Goal: Navigation & Orientation: Find specific page/section

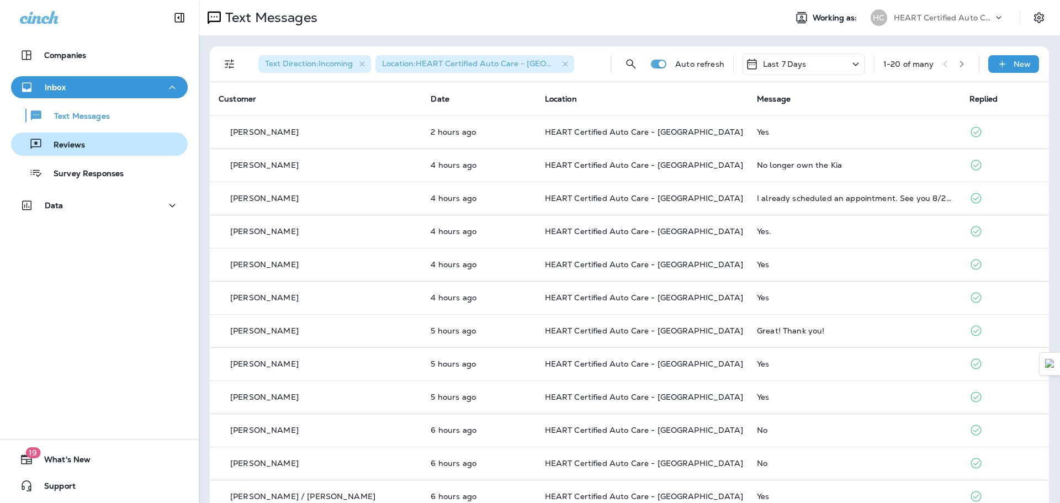
click at [66, 137] on div "Reviews" at bounding box center [50, 144] width 70 height 17
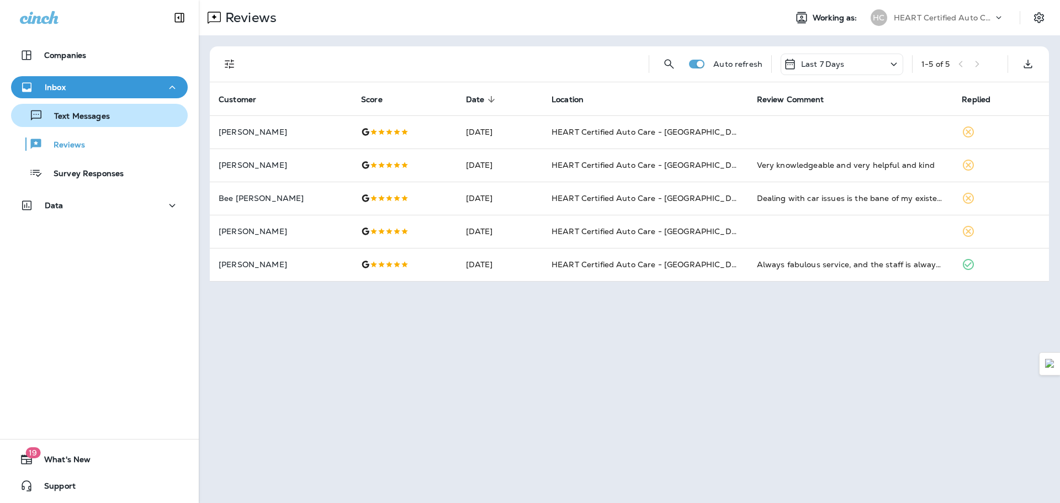
click at [97, 119] on p "Text Messages" at bounding box center [76, 117] width 67 height 10
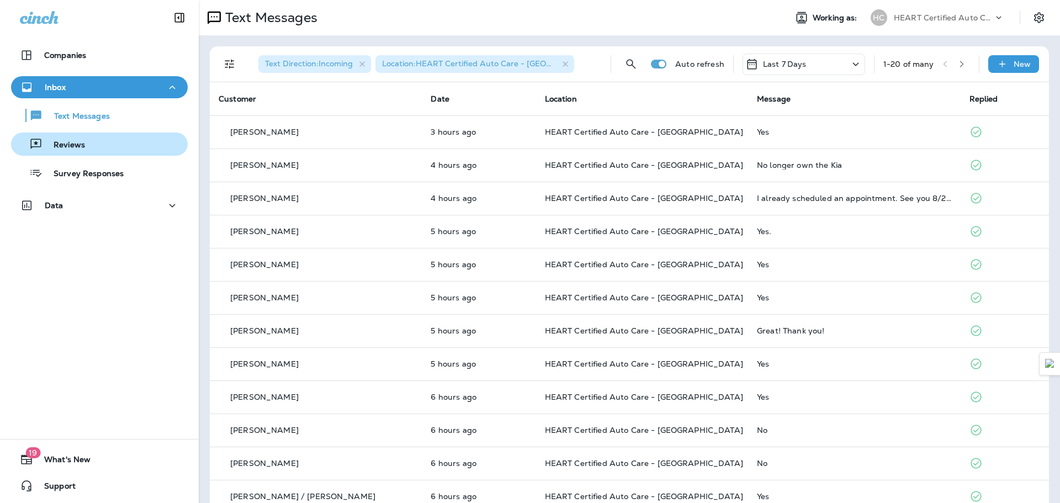
click at [99, 145] on div "Reviews" at bounding box center [99, 144] width 168 height 17
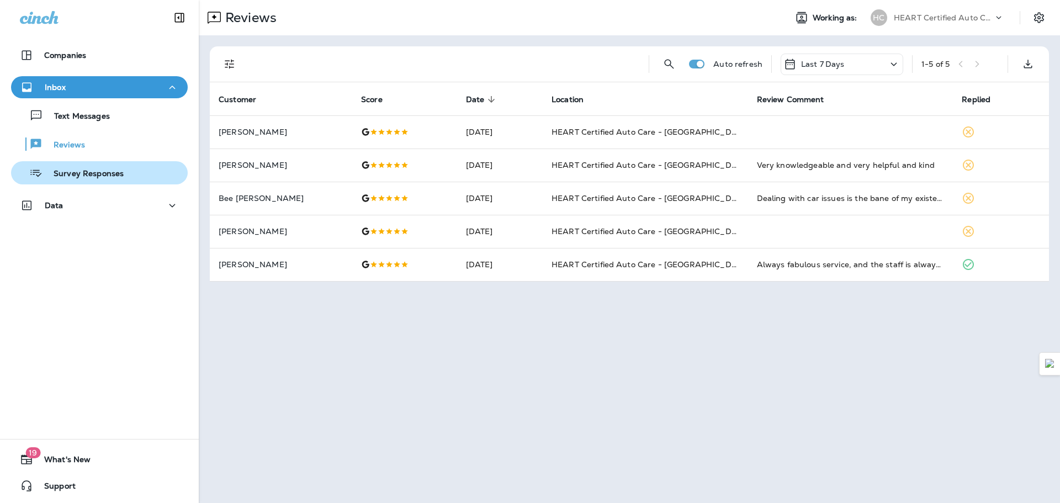
click at [98, 170] on p "Survey Responses" at bounding box center [83, 174] width 81 height 10
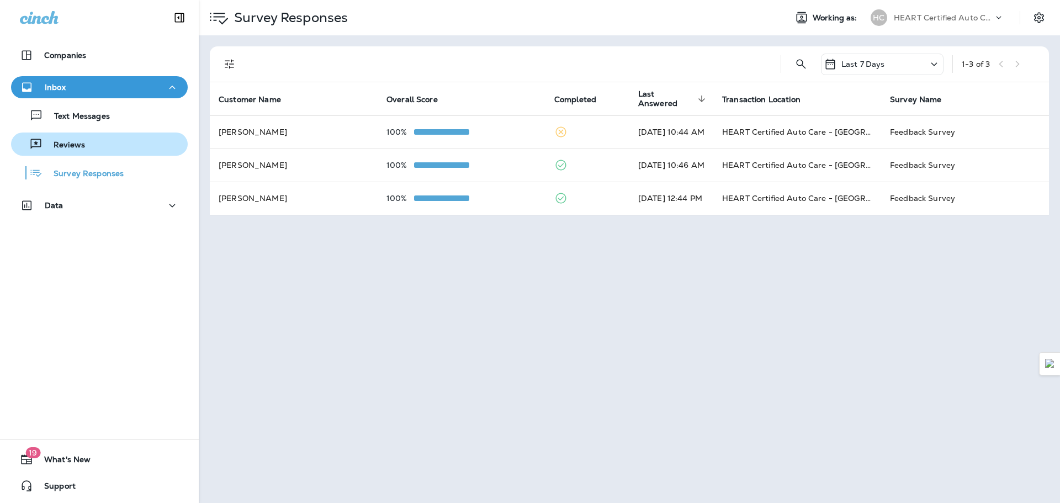
click at [94, 151] on div "Reviews" at bounding box center [99, 144] width 168 height 17
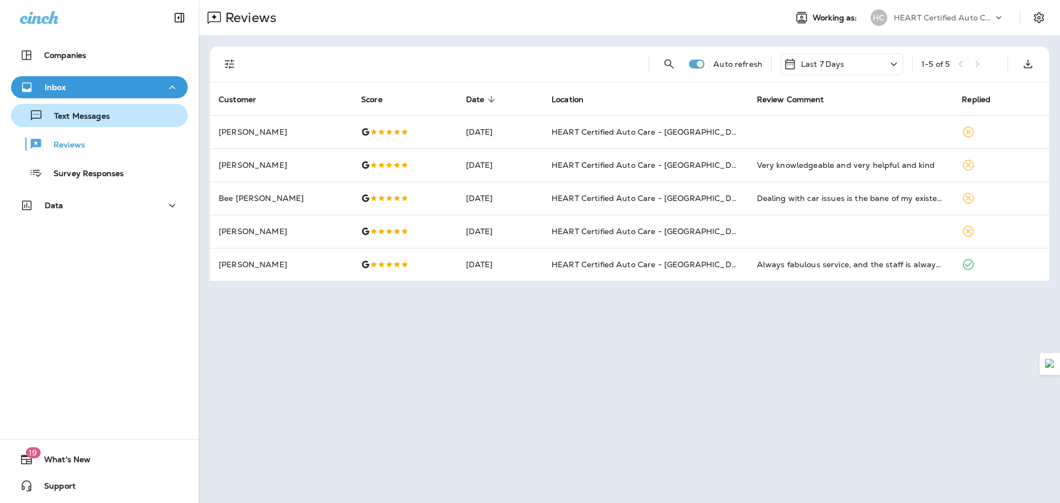
click at [80, 114] on p "Text Messages" at bounding box center [76, 117] width 67 height 10
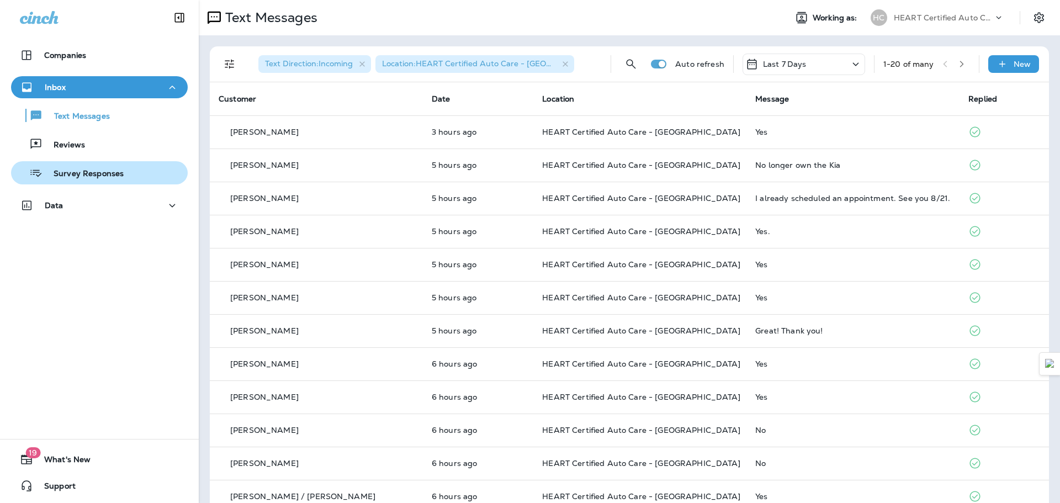
click at [98, 169] on p "Survey Responses" at bounding box center [83, 174] width 81 height 10
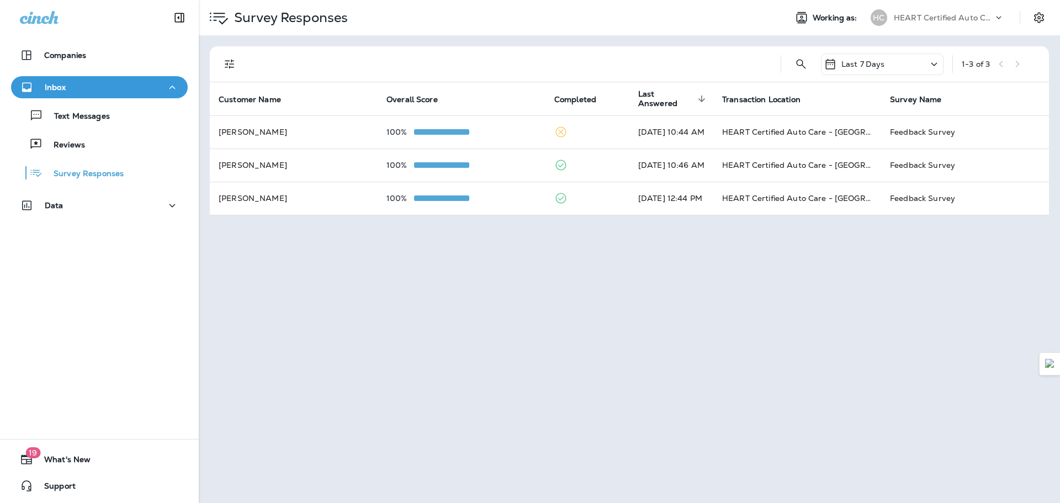
click at [92, 127] on div "Text Messages Reviews Survey Responses" at bounding box center [99, 141] width 177 height 86
click at [96, 122] on p "Text Messages" at bounding box center [76, 117] width 67 height 10
